Goal: Information Seeking & Learning: Learn about a topic

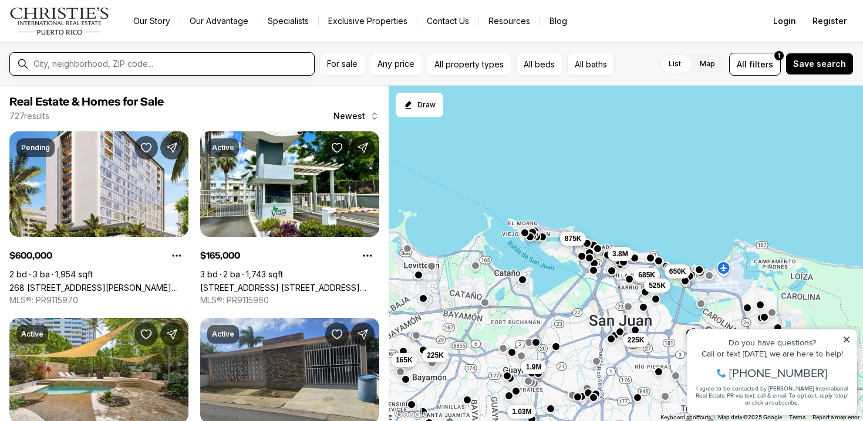
click at [172, 61] on input "text" at bounding box center [171, 64] width 276 height 11
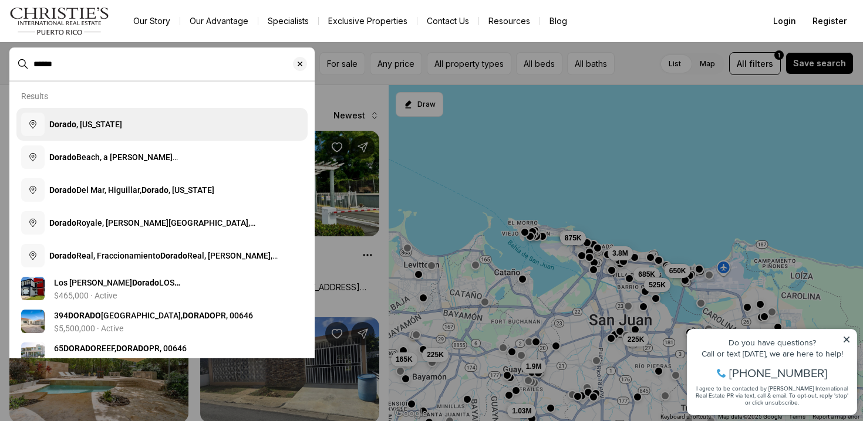
type input "******"
click at [106, 117] on button "Dorado , [US_STATE]" at bounding box center [161, 124] width 291 height 33
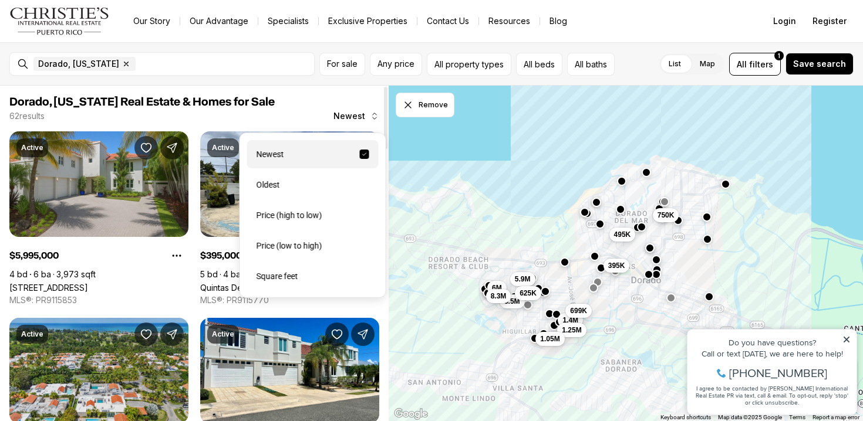
click at [352, 112] on span "Newest" at bounding box center [349, 116] width 32 height 9
click at [295, 211] on div "Price (high to low)" at bounding box center [312, 215] width 131 height 28
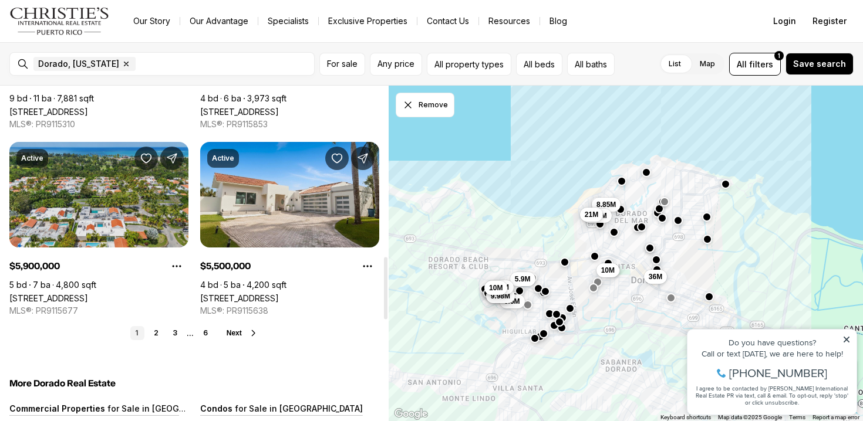
scroll to position [923, 0]
click at [154, 330] on link "2" at bounding box center [156, 333] width 14 height 14
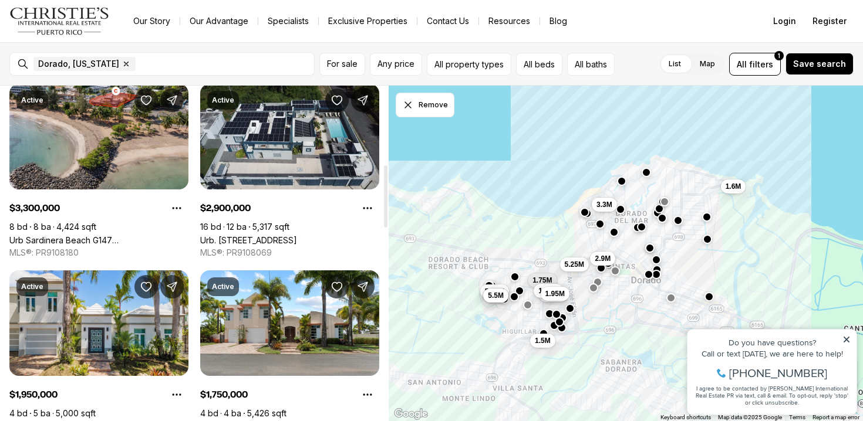
scroll to position [426, 0]
